Goal: Transaction & Acquisition: Purchase product/service

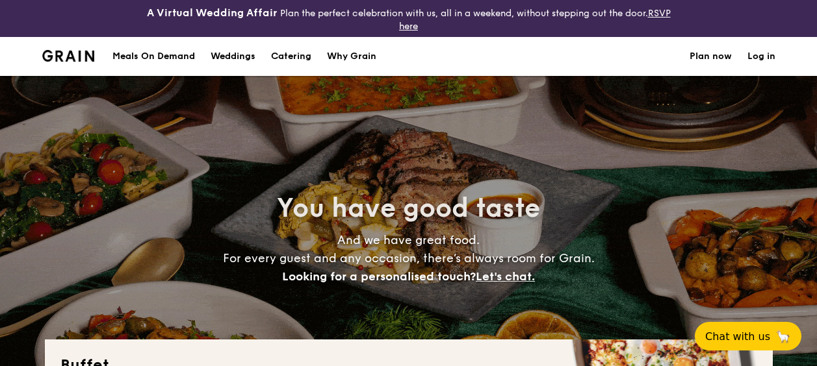
select select
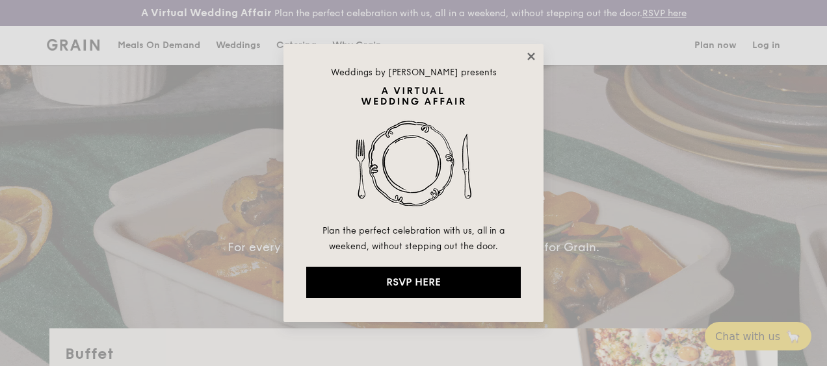
click at [533, 58] on icon at bounding box center [530, 56] width 7 height 7
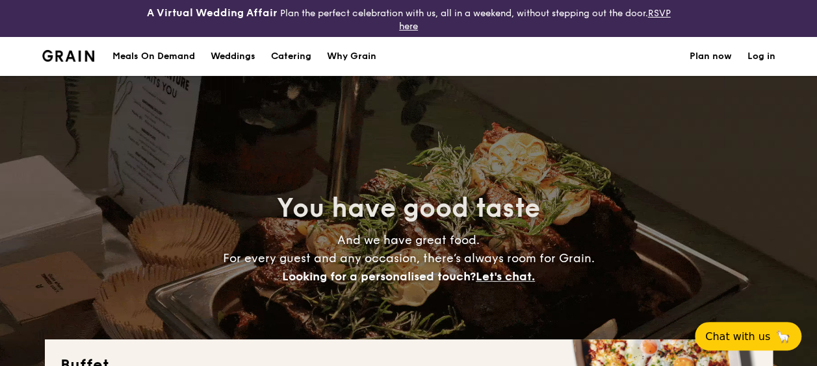
click at [302, 58] on h1 "Catering" at bounding box center [291, 56] width 40 height 39
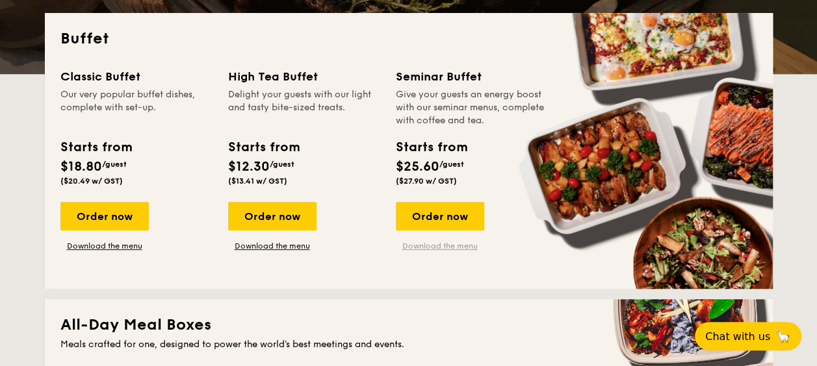
scroll to position [326, 0]
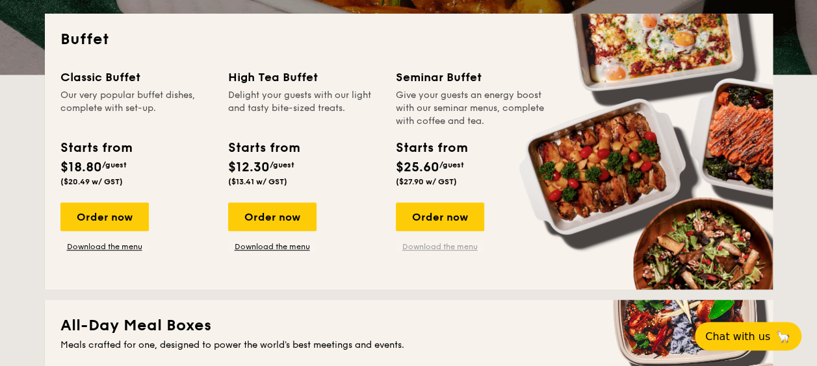
click at [444, 244] on link "Download the menu" at bounding box center [440, 247] width 88 height 10
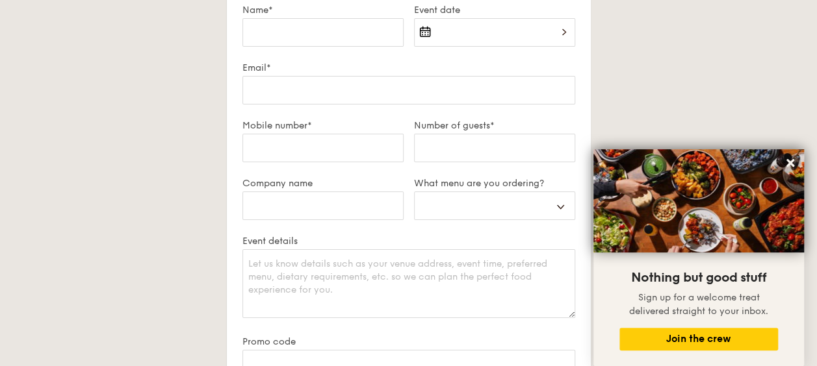
scroll to position [2312, 0]
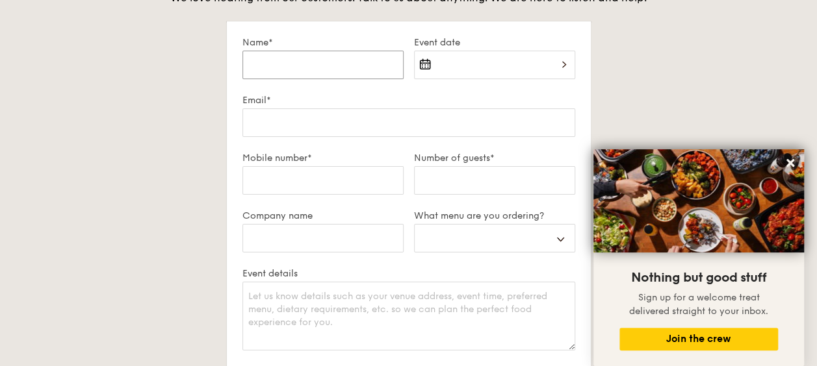
click at [336, 65] on input "Name*" at bounding box center [322, 65] width 161 height 29
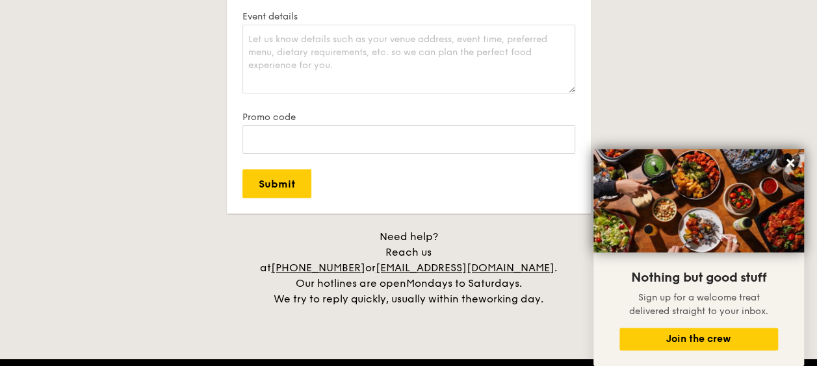
scroll to position [2571, 0]
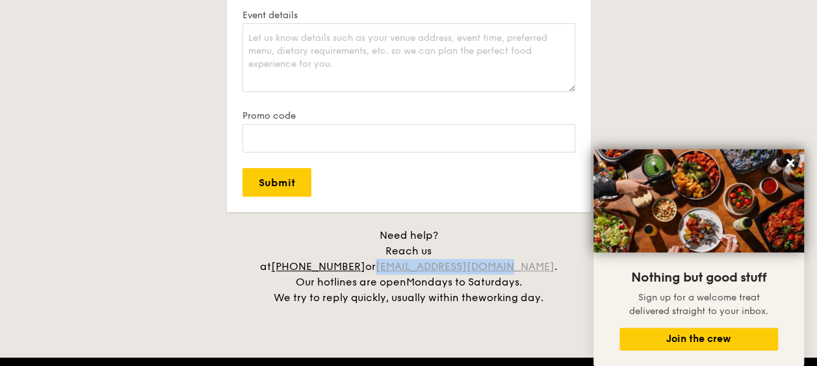
drag, startPoint x: 419, startPoint y: 248, endPoint x: 545, endPoint y: 251, distance: 125.5
click at [545, 251] on div "Need help? Reach us at +65 3163 5335 or concierge@grain.com.sg . Our hotlines a…" at bounding box center [408, 267] width 325 height 78
copy link "[EMAIL_ADDRESS][DOMAIN_NAME]"
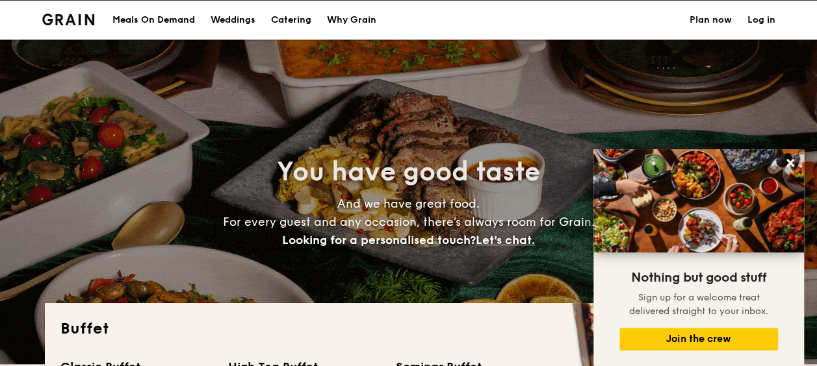
scroll to position [0, 0]
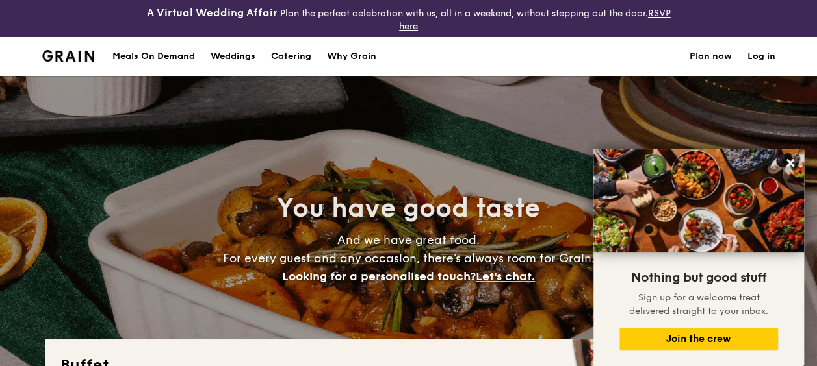
click at [348, 54] on div "Why Grain" at bounding box center [351, 56] width 49 height 39
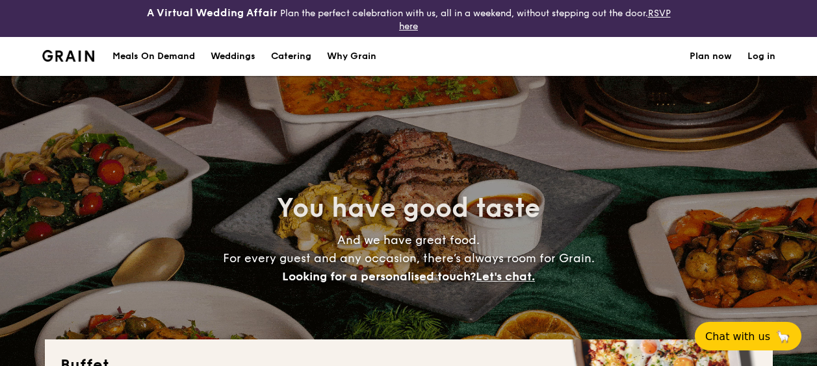
select select
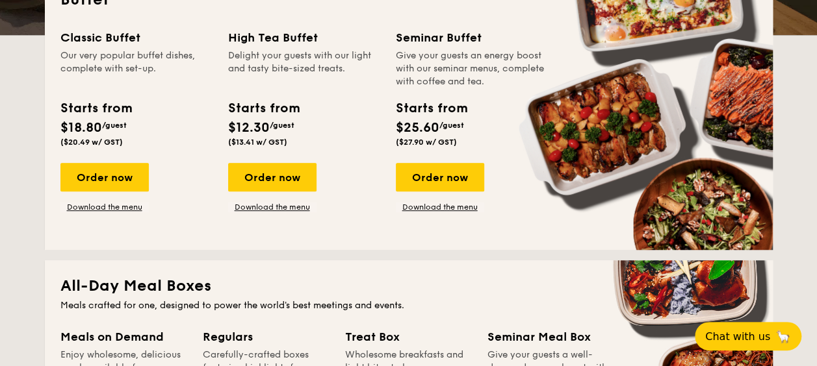
scroll to position [389, 0]
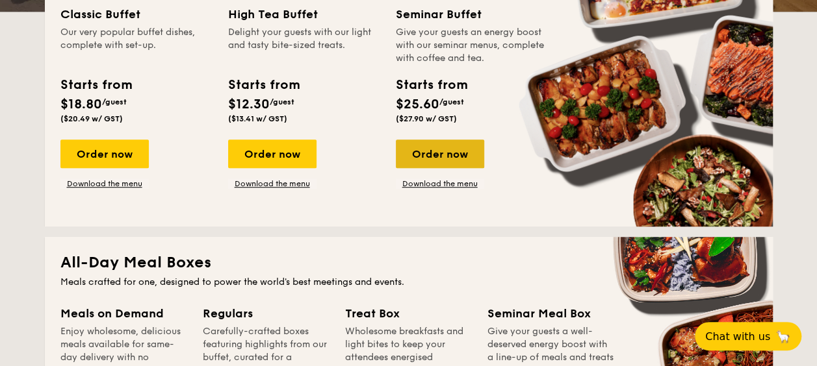
click at [429, 155] on div "Order now" at bounding box center [440, 154] width 88 height 29
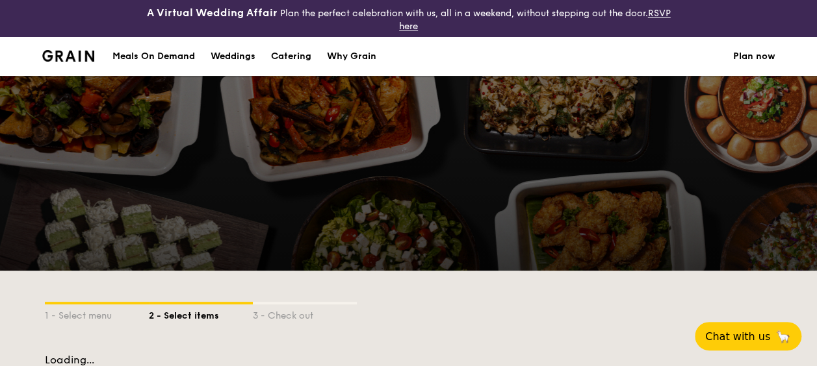
scroll to position [312, 0]
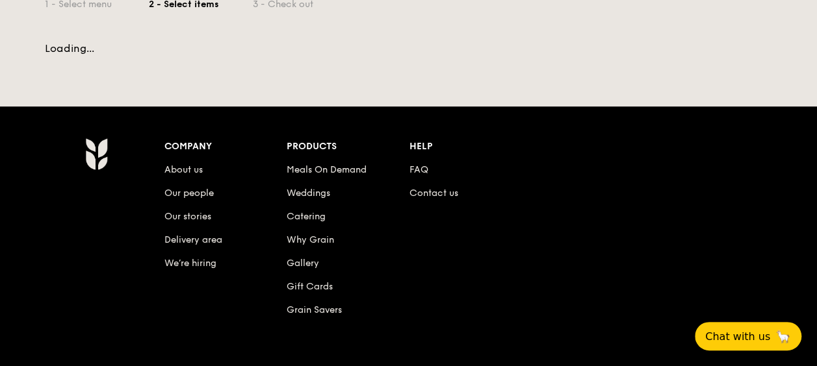
select select
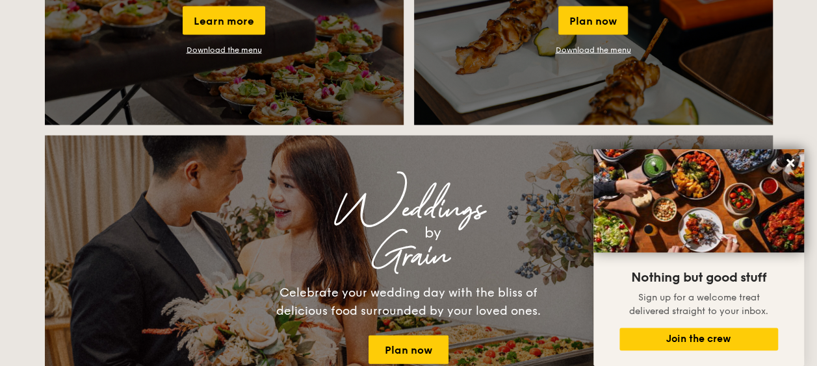
scroll to position [1326, 0]
